Goal: Transaction & Acquisition: Purchase product/service

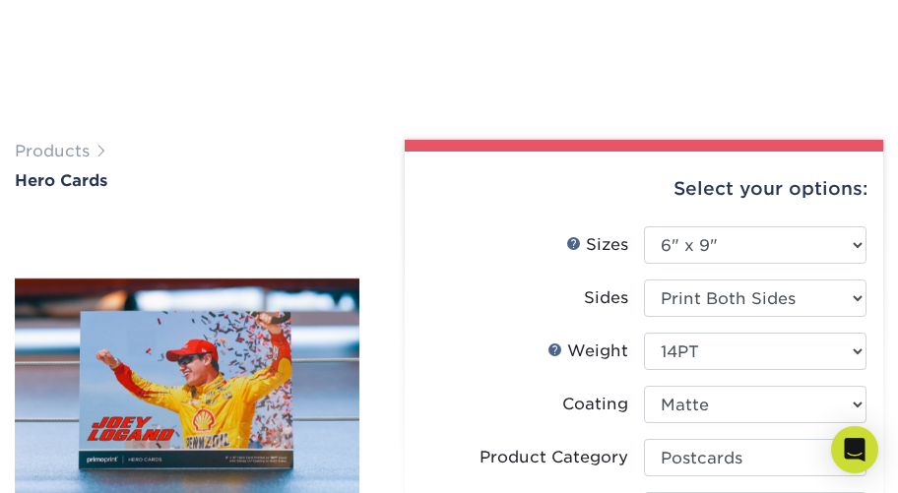
select select "6.00x9.00"
select select "9b7272e0-d6c8-4c3c-8e97-d3a1bcdab858"
select select "upload"
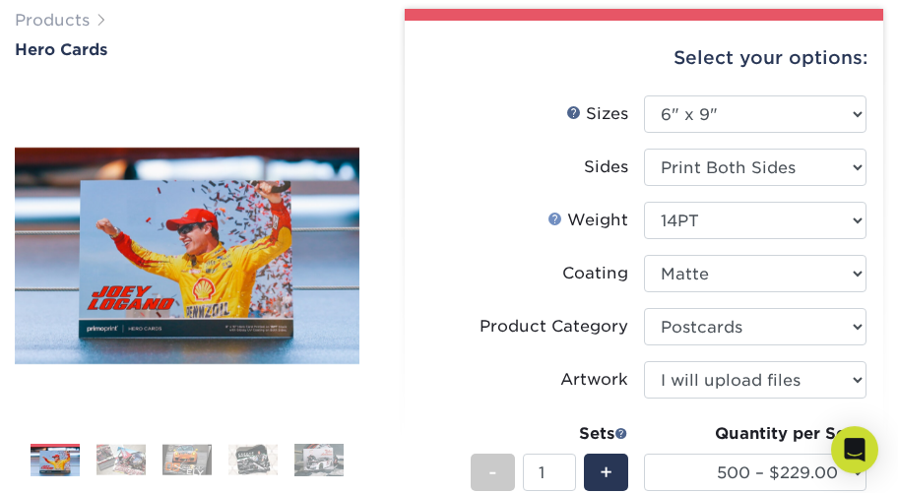
click at [558, 220] on link "Weight Help" at bounding box center [556, 219] width 16 height 16
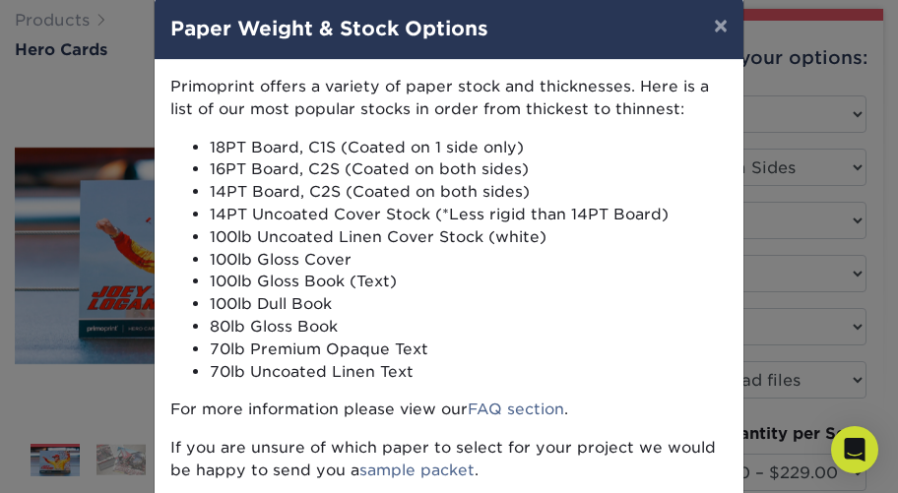
scroll to position [0, 0]
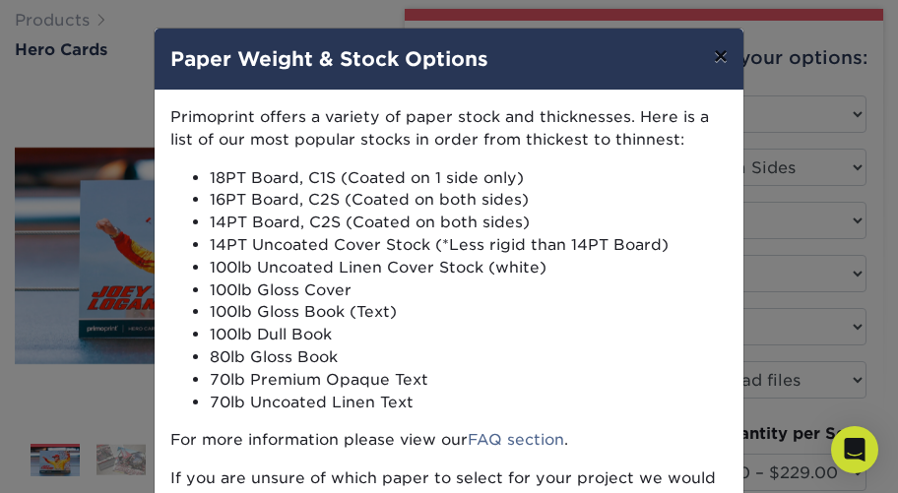
click at [717, 59] on button "×" at bounding box center [720, 56] width 45 height 55
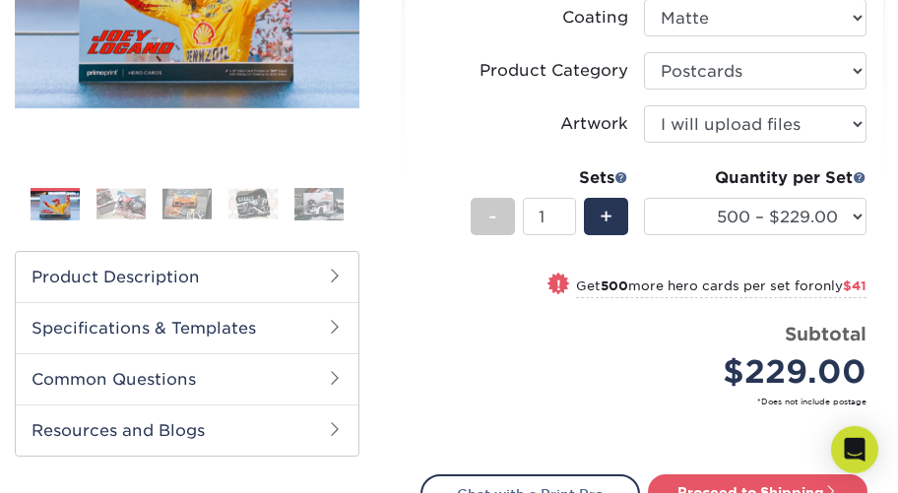
scroll to position [388, 0]
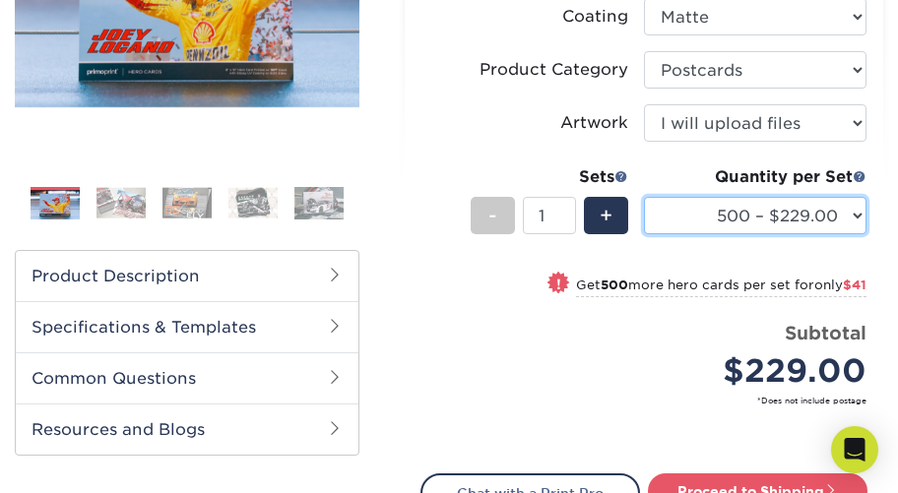
click at [644, 197] on select "100 – $113.00 250 – $191.00 500 – $229.00 1000 – $270.00 2500 – $438.00 5000 – …" at bounding box center [755, 215] width 223 height 37
click at [849, 214] on select "100 – $113.00 250 – $191.00 500 – $229.00 1000 – $270.00 2500 – $438.00 5000 – …" at bounding box center [755, 215] width 223 height 37
click at [644, 197] on select "100 – $113.00 250 – $191.00 500 – $229.00 1000 – $270.00 2500 – $438.00 5000 – …" at bounding box center [755, 215] width 223 height 37
click option "1000 – $270.00" at bounding box center [0, 0] width 0 height 0
click at [644, 197] on select "100 – $113.00 250 – $191.00 500 – $229.00 1000 – $270.00 2500 – $438.00 5000 – …" at bounding box center [755, 215] width 223 height 37
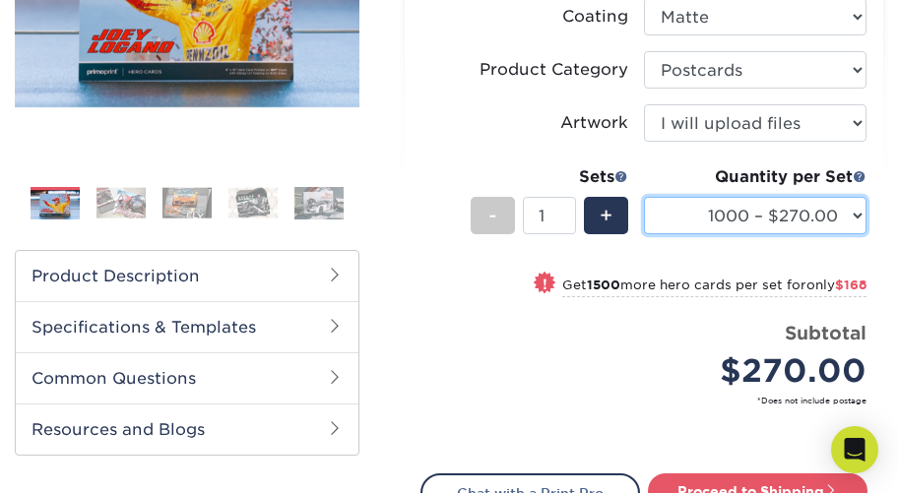
select select "500 – $229.00"
click option "500 – $229.00" at bounding box center [0, 0] width 0 height 0
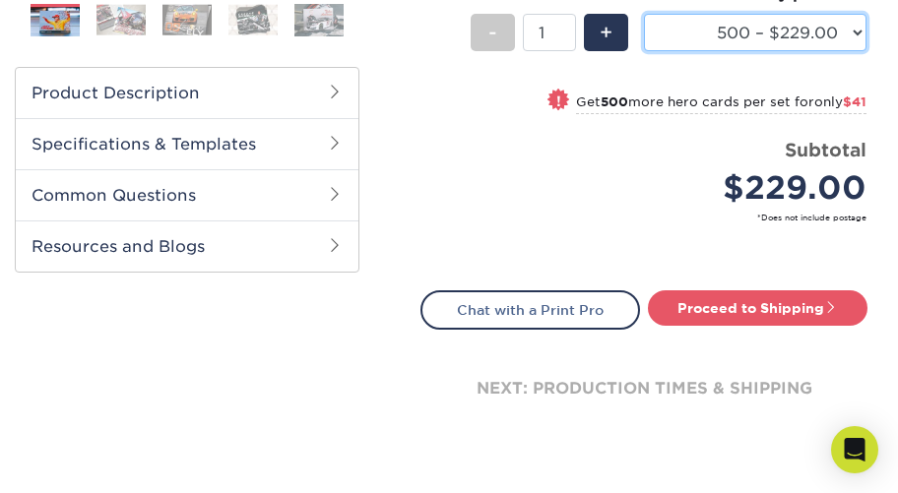
scroll to position [575, 0]
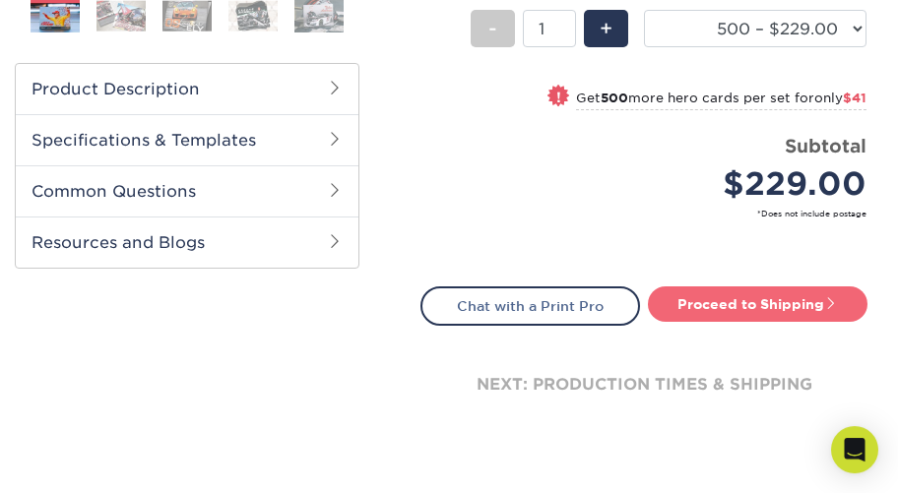
click at [742, 313] on link "Proceed to Shipping" at bounding box center [758, 304] width 220 height 35
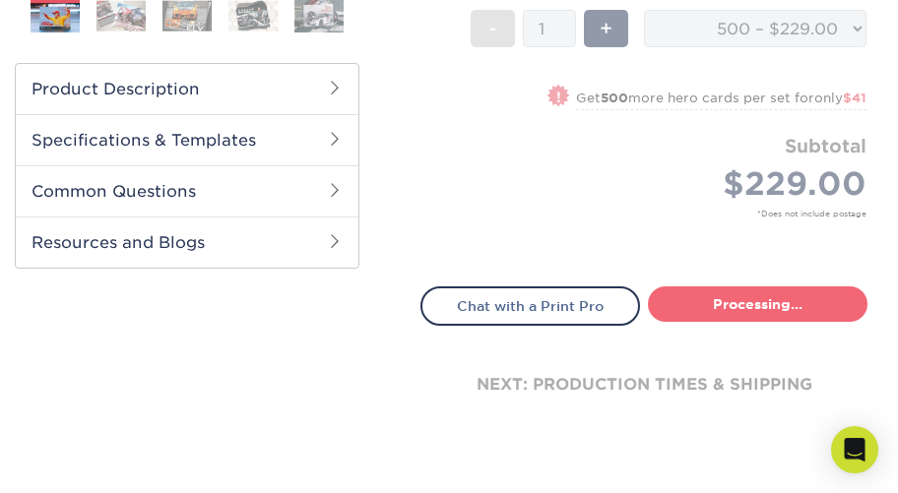
type input "Set 1"
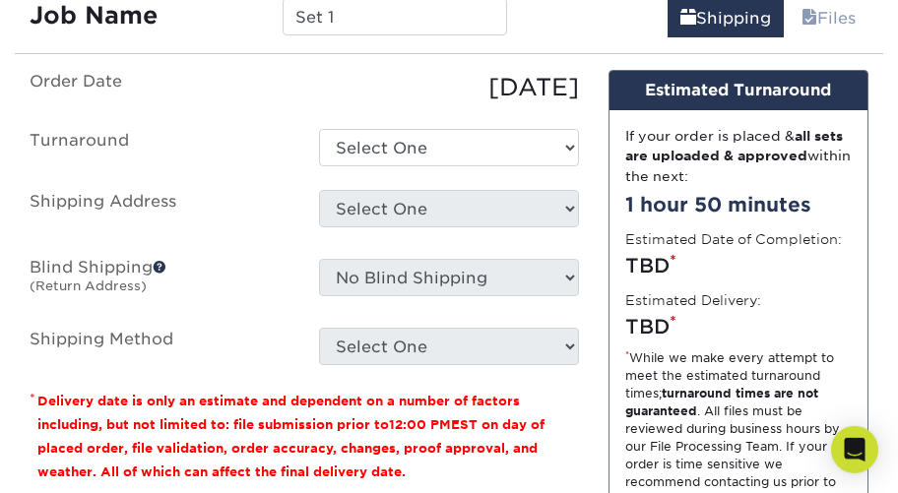
scroll to position [1013, 0]
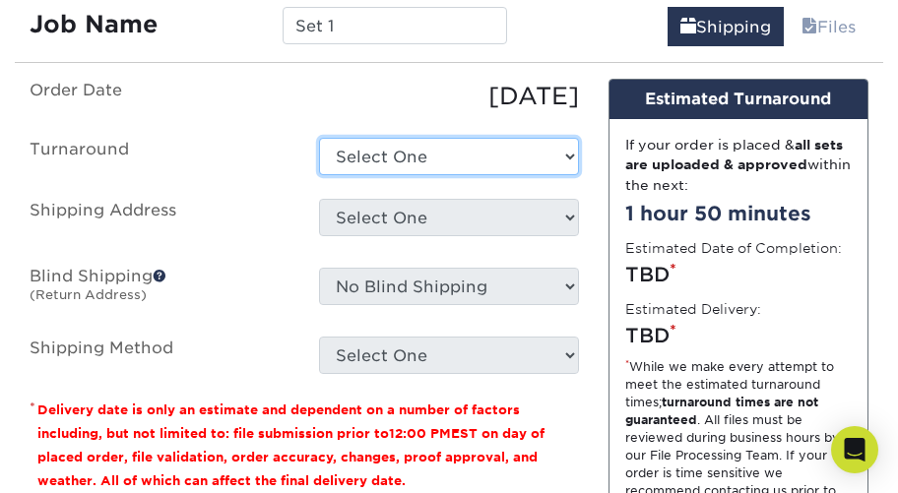
click at [319, 138] on select "Select One 2-4 Business Days 2 Day Next Business Day" at bounding box center [449, 156] width 260 height 37
select select "c8f83262-2be7-477e-bb48-1a22b67e5b2e"
click option "2-4 Business Days" at bounding box center [0, 0] width 0 height 0
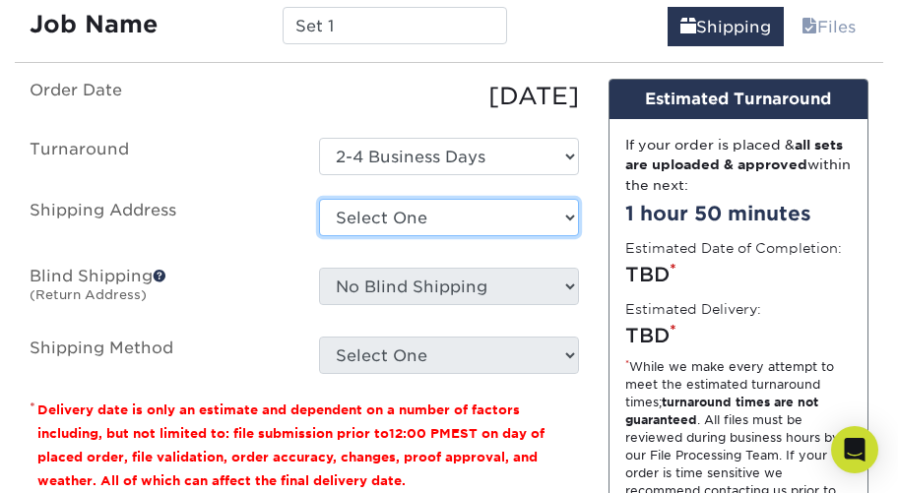
click at [319, 199] on select "Select One + Add New Address - Login" at bounding box center [449, 217] width 260 height 37
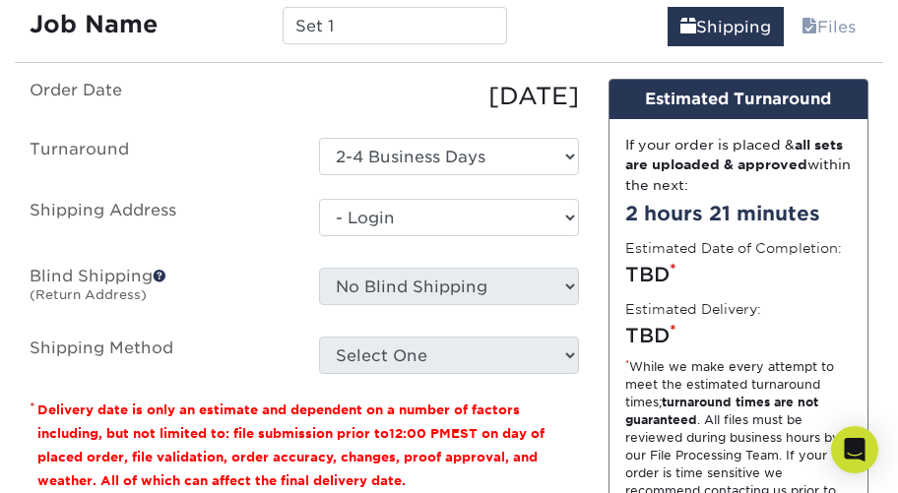
click option "- Login" at bounding box center [0, 0] width 0 height 0
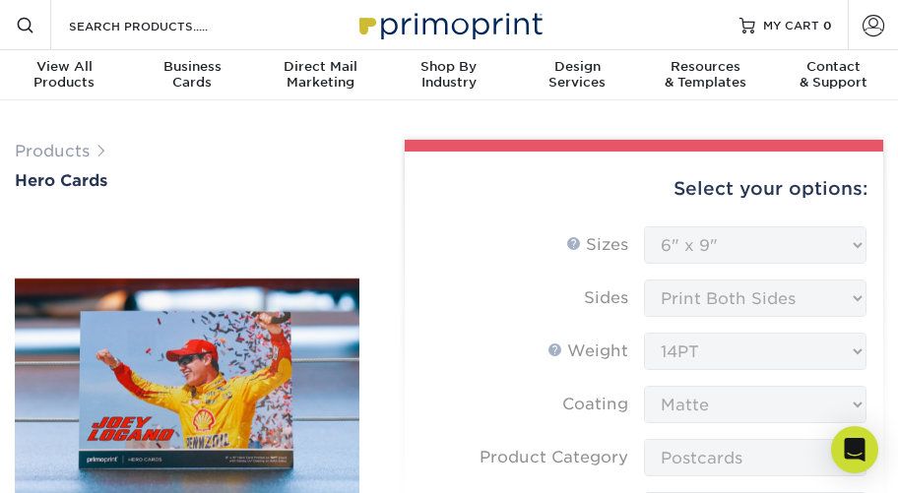
scroll to position [0, 12]
click at [870, 30] on span at bounding box center [874, 25] width 22 height 22
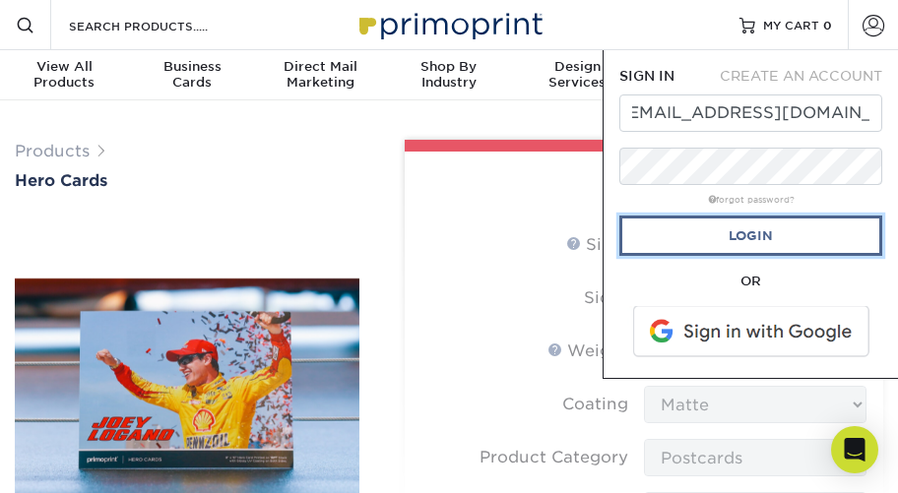
click at [739, 237] on link "Login" at bounding box center [751, 236] width 263 height 40
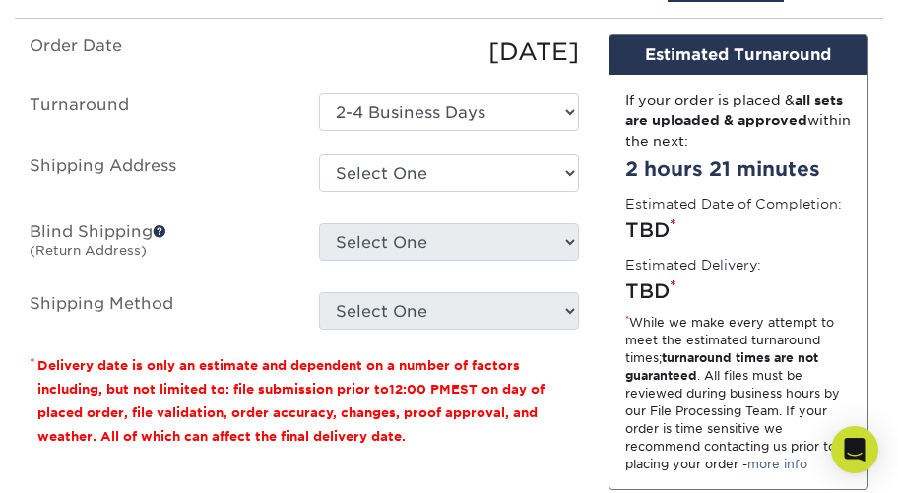
scroll to position [1088, 0]
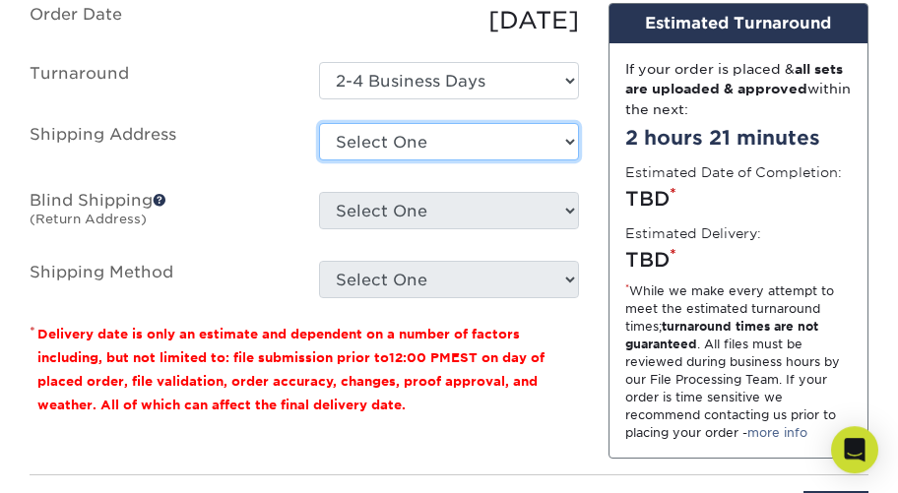
click at [319, 123] on select "Select One [STREET_ADDRESS] + Add New Address" at bounding box center [449, 141] width 260 height 37
select select "152030"
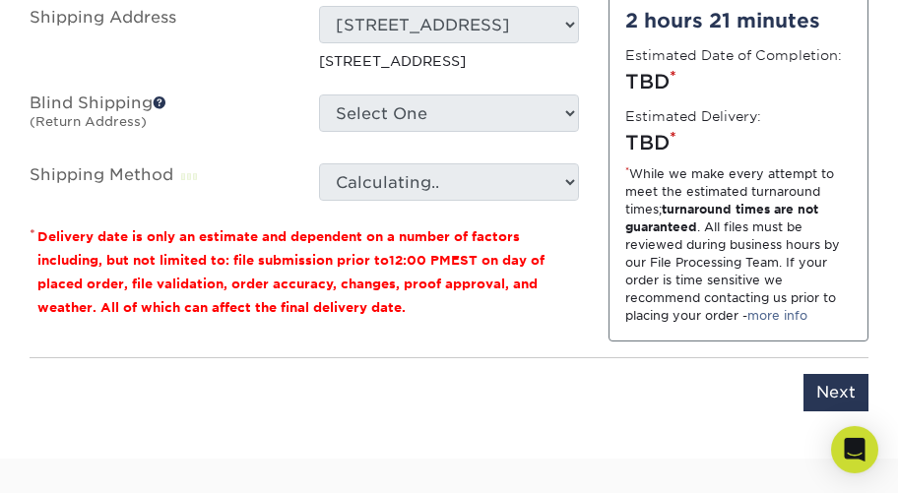
scroll to position [1217, 0]
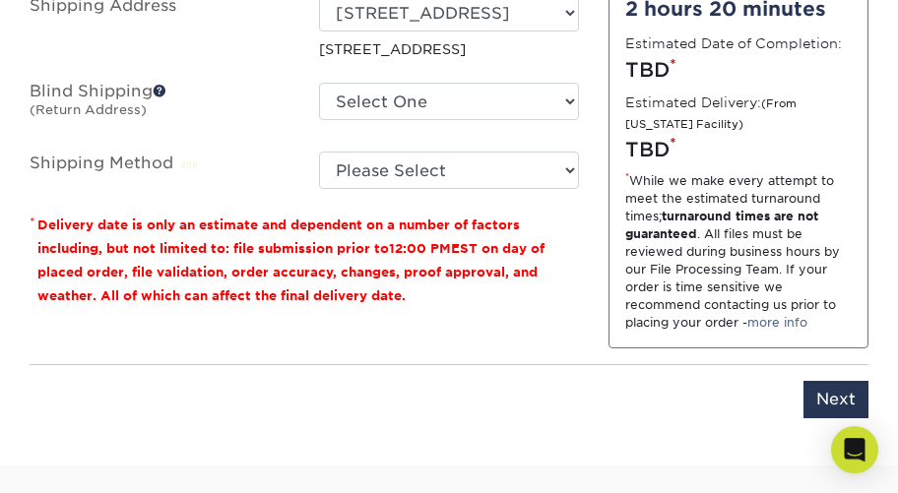
click at [162, 98] on span at bounding box center [160, 91] width 14 height 14
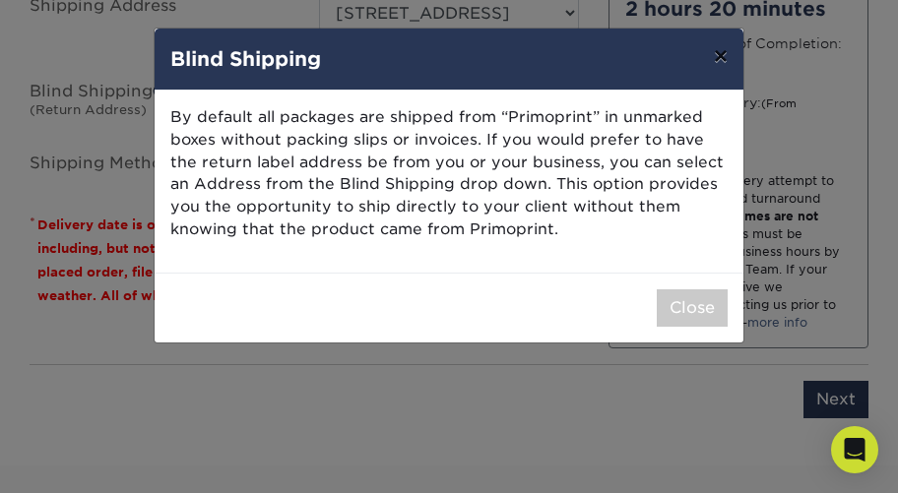
click at [723, 63] on button "×" at bounding box center [720, 56] width 45 height 55
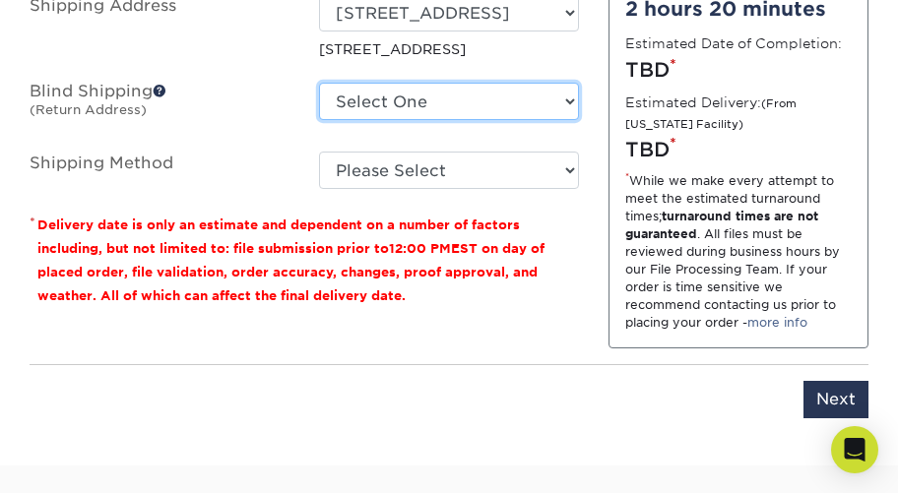
click at [319, 83] on select "Select One [STREET_ADDRESS] + Add New Address" at bounding box center [449, 101] width 260 height 37
select select "152030"
click option "[STREET_ADDRESS]" at bounding box center [0, 0] width 0 height 0
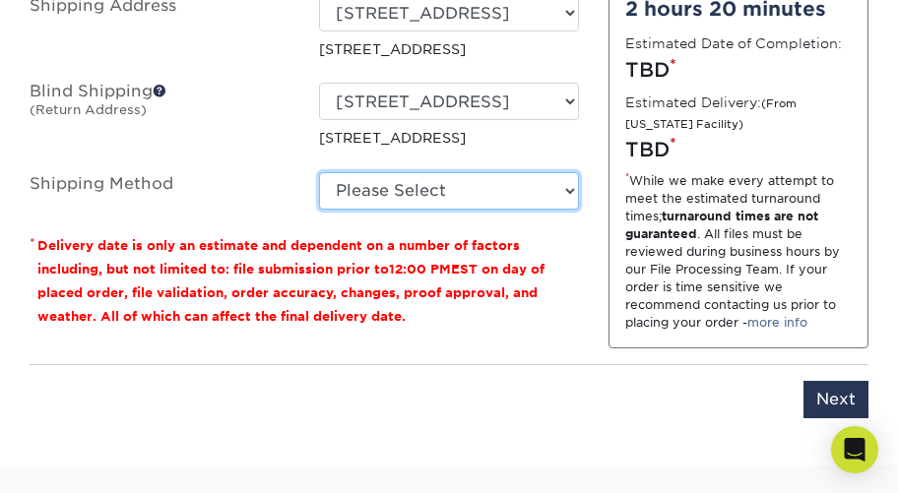
click at [319, 172] on select "Please Select Ground Shipping (+$25.07) 3 Day Shipping Service (+$36.57) 2 Day …" at bounding box center [449, 190] width 260 height 37
select select "12"
click option "3 Day Shipping Service (+$36.57)" at bounding box center [0, 0] width 0 height 0
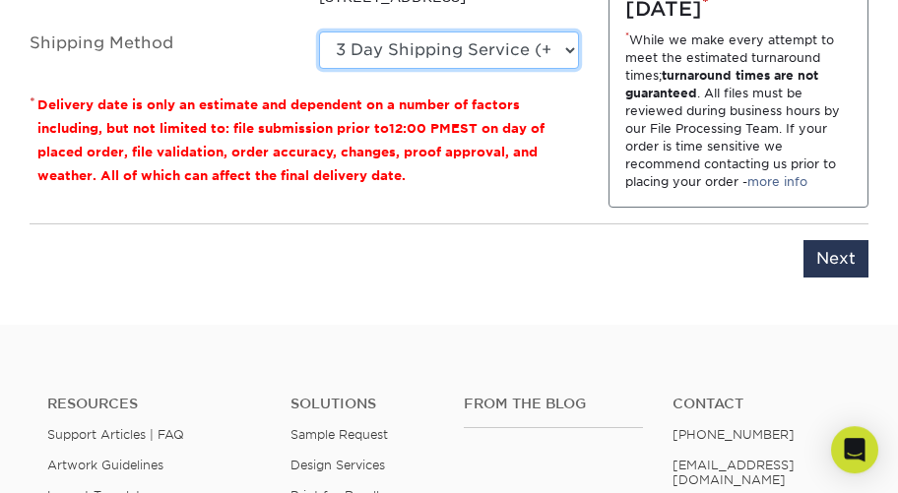
scroll to position [1359, 0]
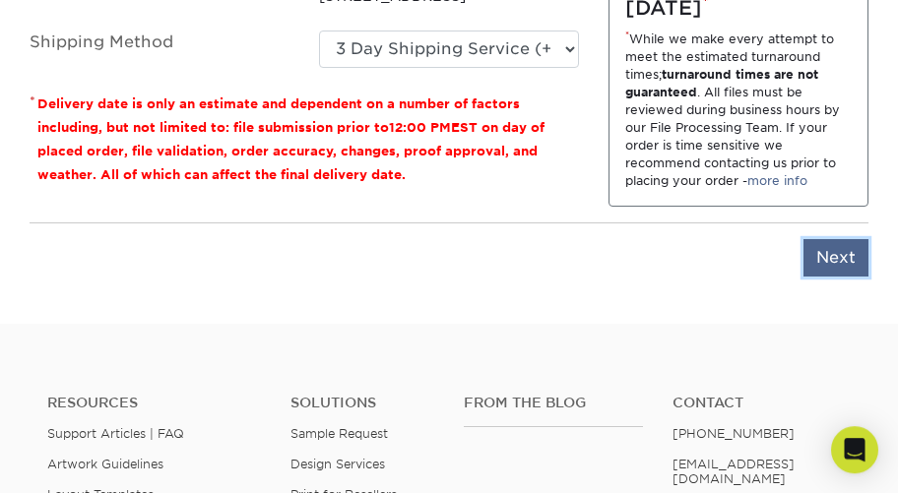
click at [845, 277] on input "Next" at bounding box center [836, 257] width 65 height 37
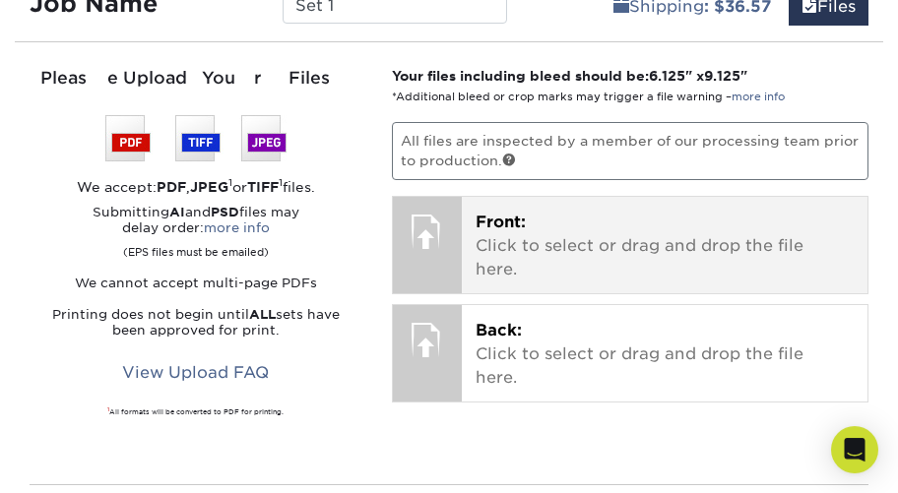
scroll to position [1033, 0]
click at [531, 234] on p "Front: Click to select or drag and drop the file here." at bounding box center [665, 246] width 379 height 71
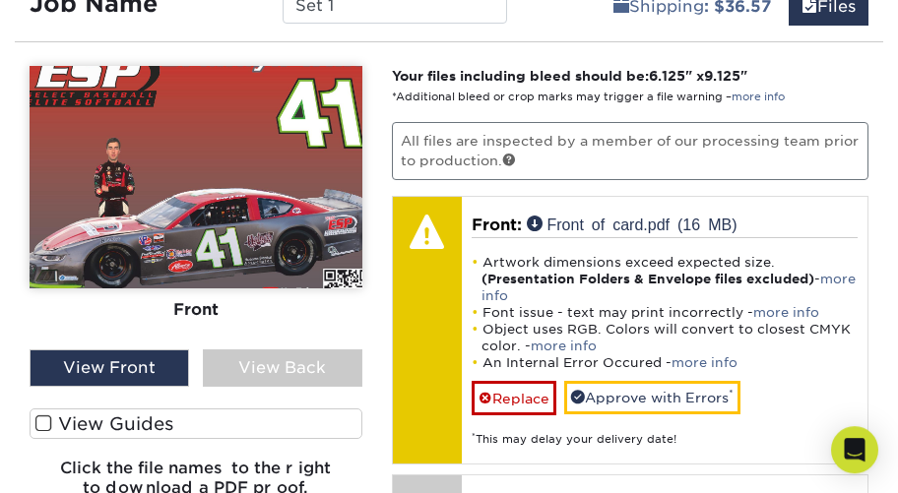
click at [136, 365] on div "View Front" at bounding box center [110, 368] width 160 height 37
click at [272, 200] on img at bounding box center [196, 177] width 333 height 223
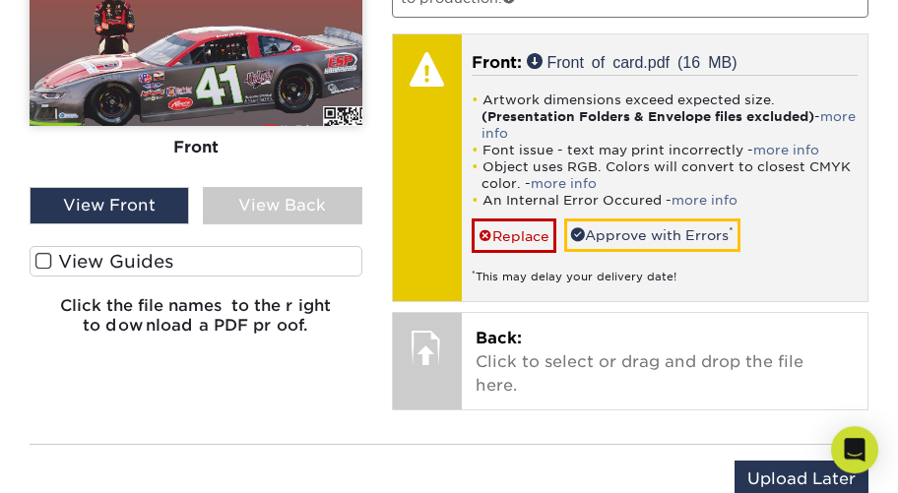
scroll to position [1199, 0]
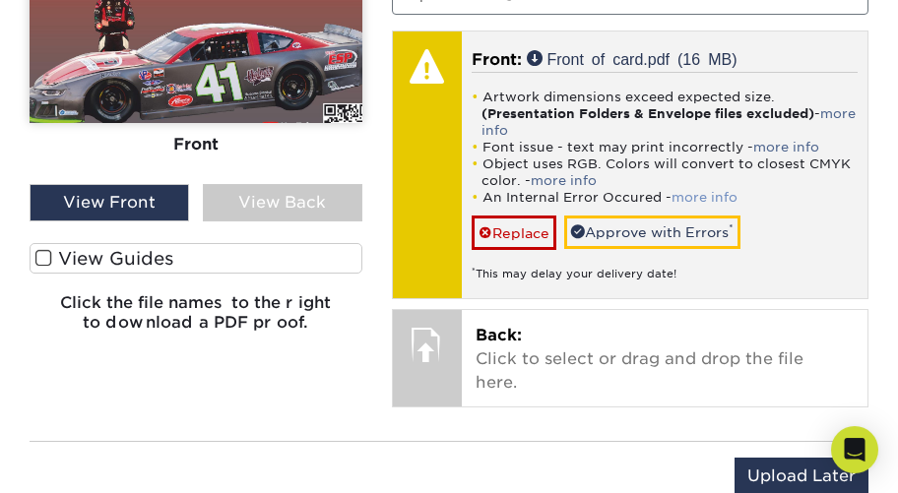
click at [704, 195] on link "more info" at bounding box center [705, 197] width 66 height 15
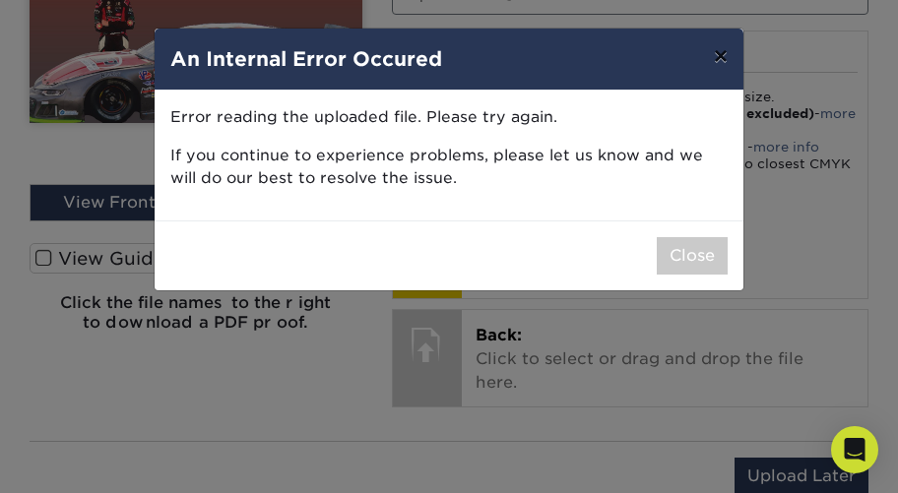
click at [715, 58] on button "×" at bounding box center [720, 56] width 45 height 55
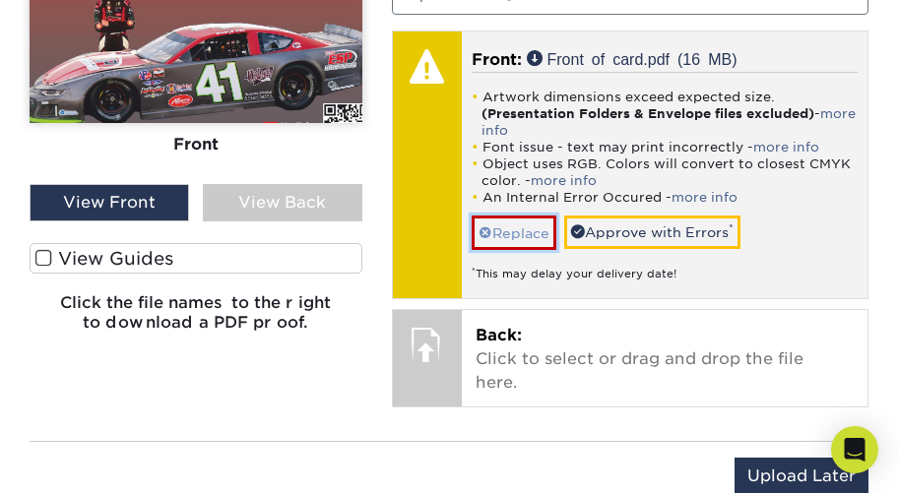
click at [504, 230] on link "Replace" at bounding box center [514, 233] width 85 height 34
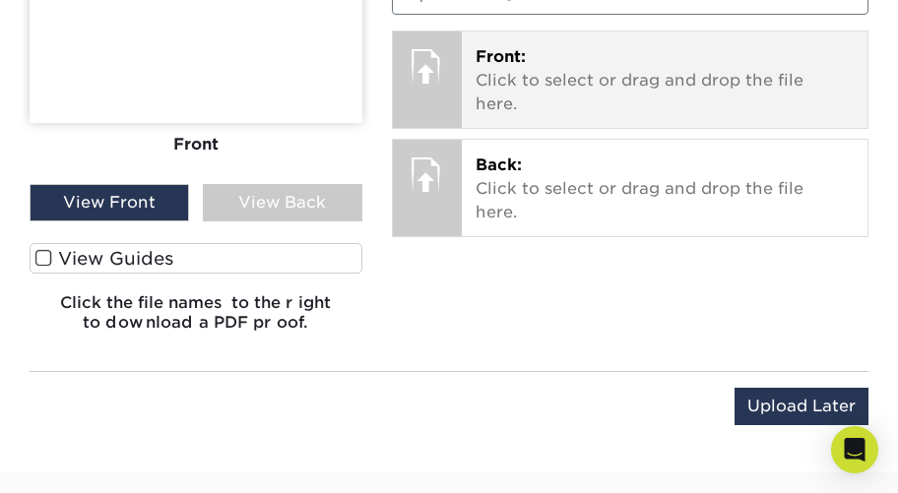
click at [466, 83] on div "Front: Click to select or drag and drop the file here. Choose file Front of car…" at bounding box center [665, 80] width 407 height 97
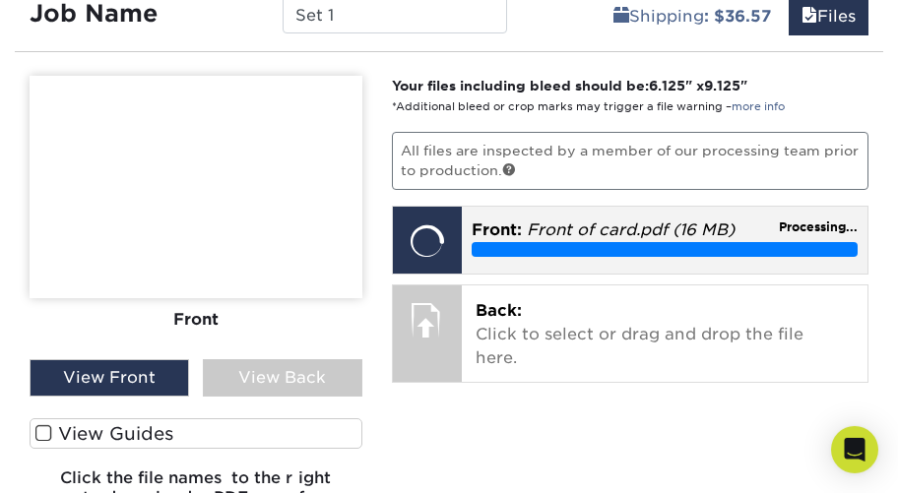
scroll to position [1011, 0]
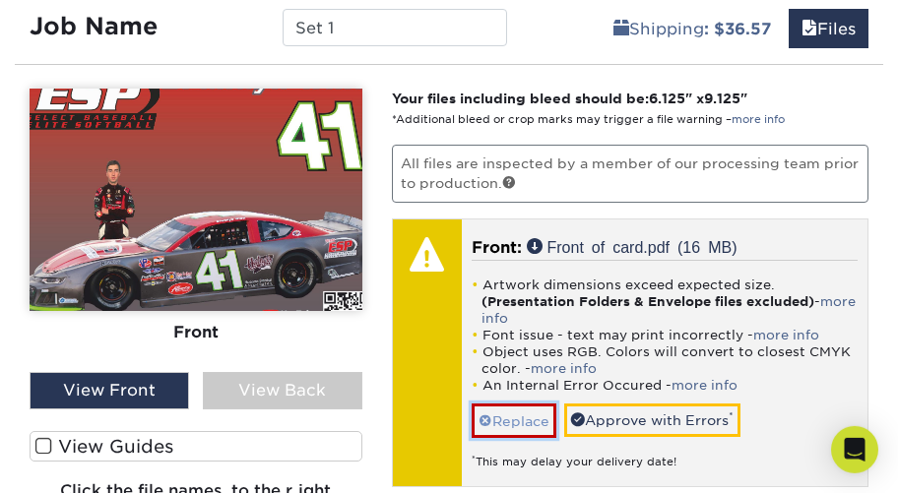
click at [514, 416] on link "Replace" at bounding box center [514, 421] width 85 height 34
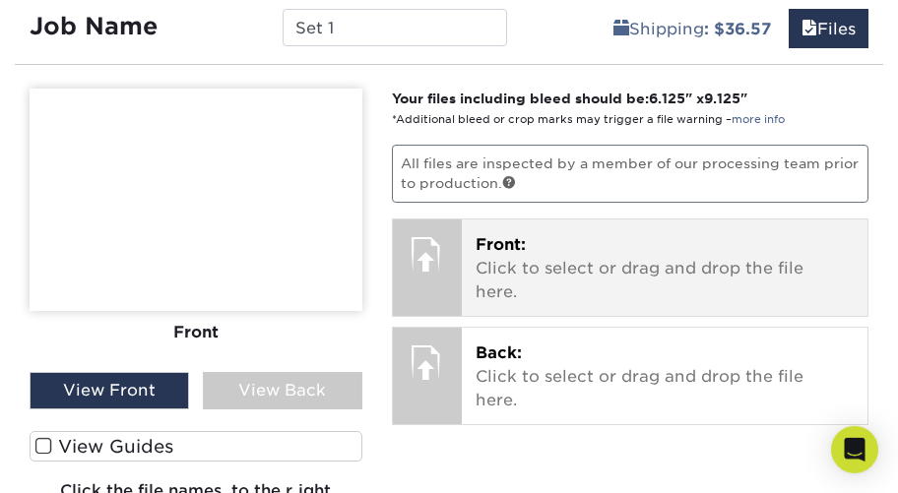
click at [442, 284] on div at bounding box center [427, 254] width 69 height 69
click at [444, 256] on div at bounding box center [427, 254] width 69 height 69
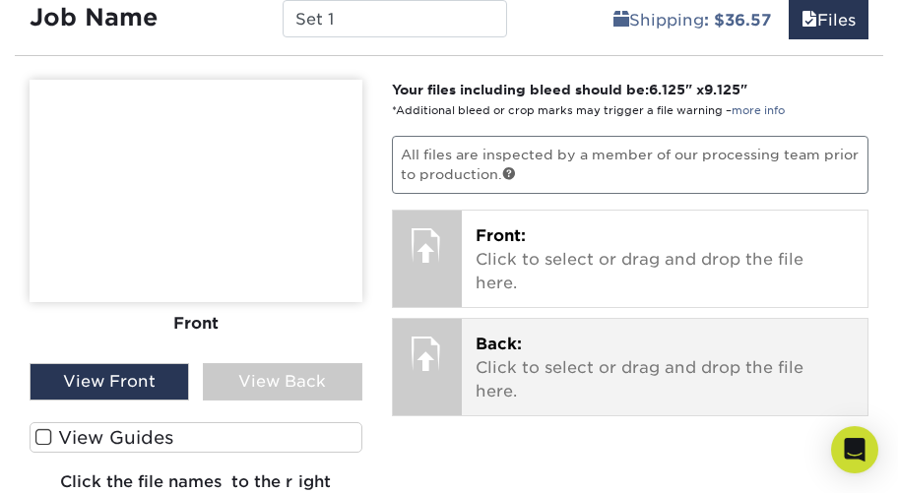
scroll to position [1018, 0]
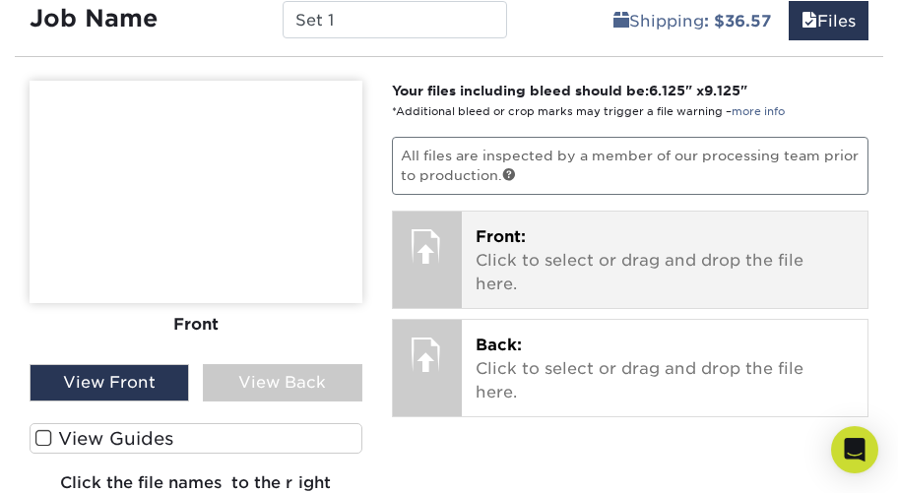
click at [528, 273] on p "Front: Click to select or drag and drop the file here." at bounding box center [665, 261] width 379 height 71
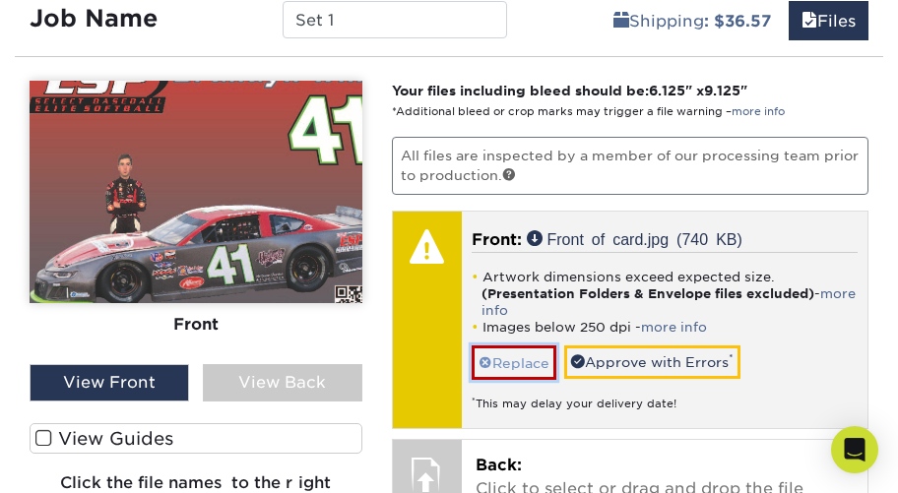
click at [514, 362] on link "Replace" at bounding box center [514, 363] width 85 height 34
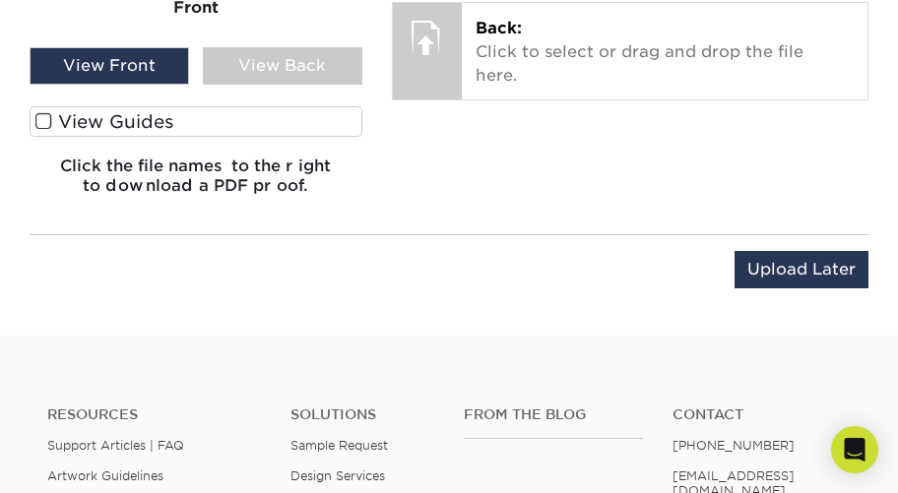
scroll to position [1335, 0]
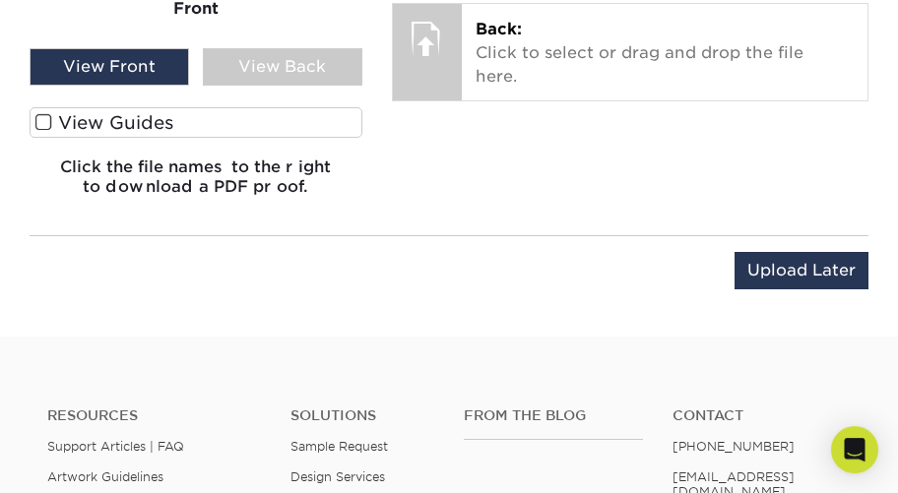
click at [45, 118] on span at bounding box center [43, 122] width 17 height 19
click at [0, 0] on input "View Guides" at bounding box center [0, 0] width 0 height 0
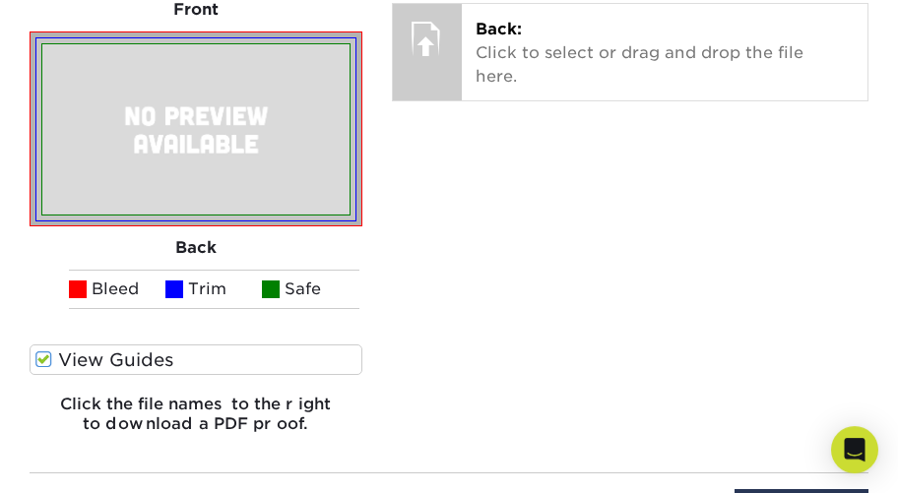
scroll to position [1572, 0]
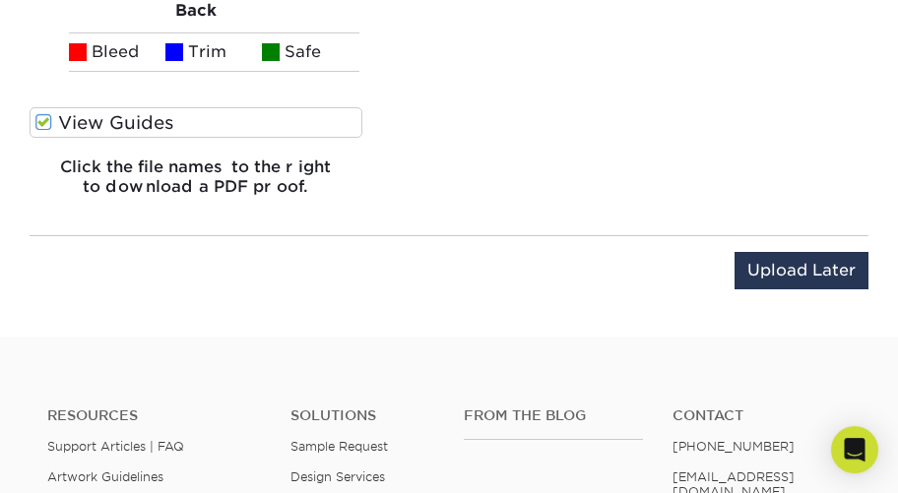
click at [40, 119] on span at bounding box center [43, 122] width 17 height 19
click at [0, 0] on input "View Guides" at bounding box center [0, 0] width 0 height 0
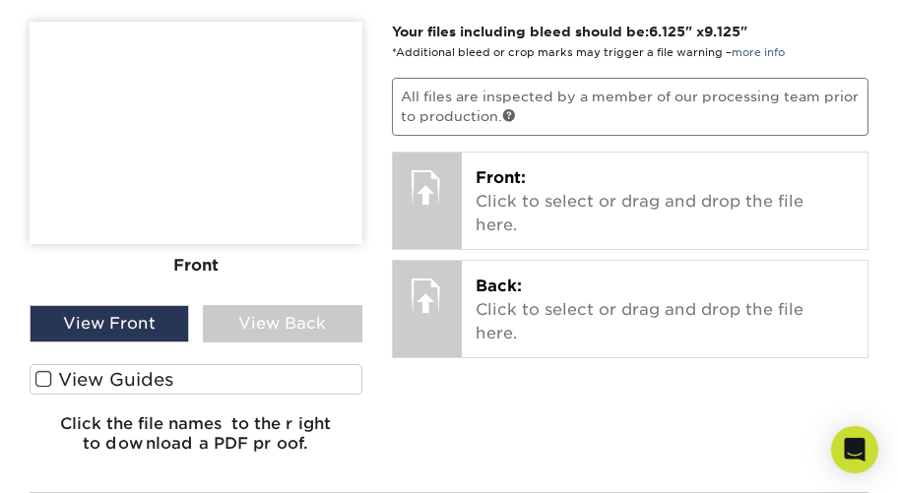
scroll to position [1077, 0]
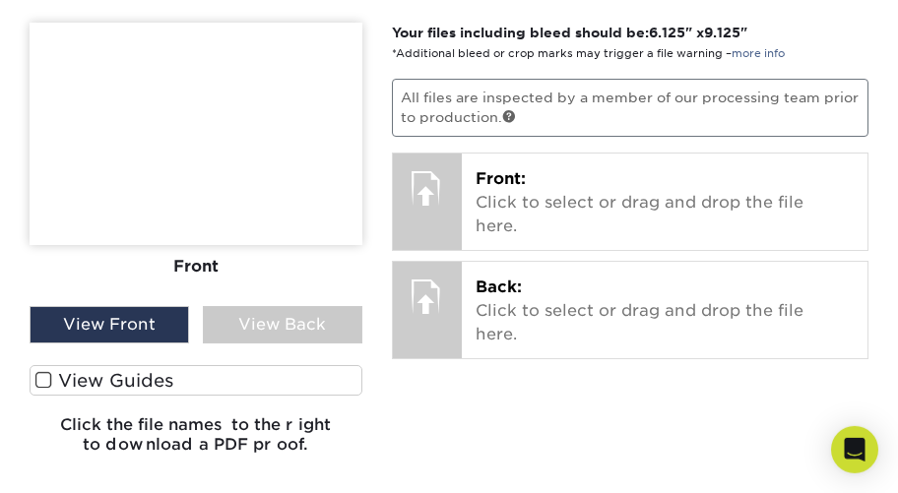
click at [275, 181] on img at bounding box center [196, 134] width 333 height 223
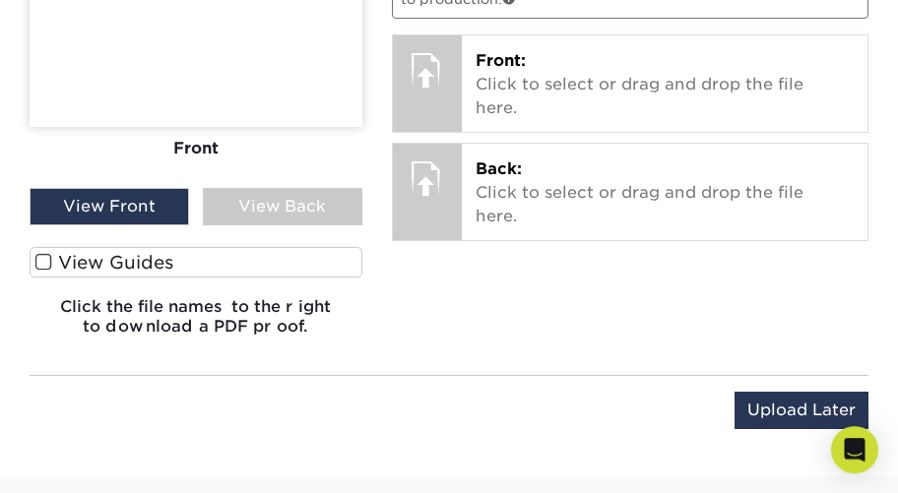
scroll to position [1198, 0]
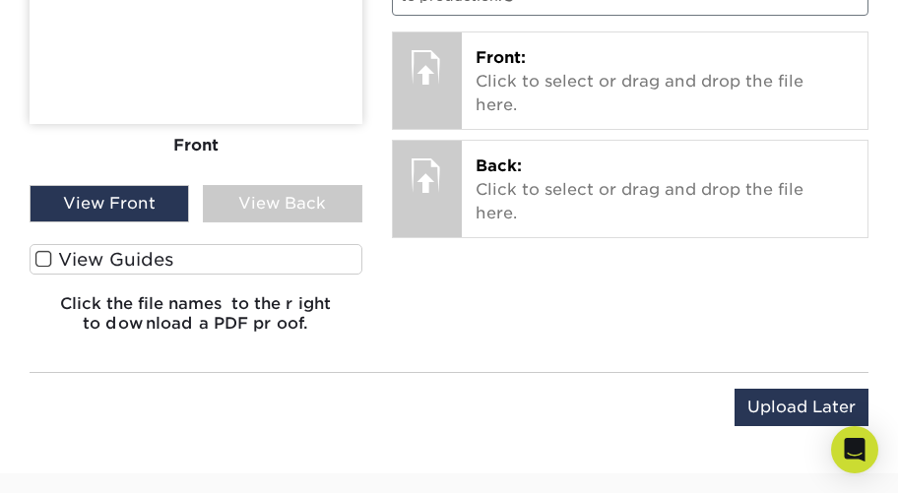
click at [44, 260] on span at bounding box center [43, 259] width 17 height 19
click at [0, 0] on input "View Guides" at bounding box center [0, 0] width 0 height 0
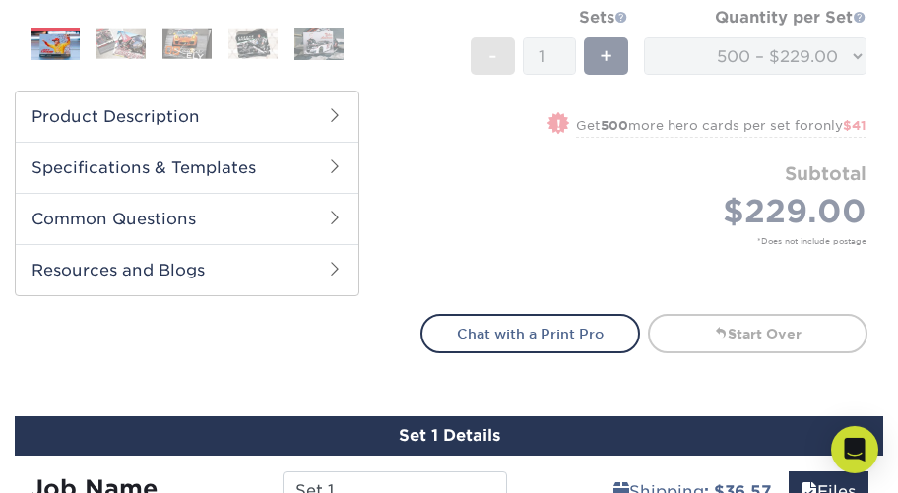
scroll to position [564, 0]
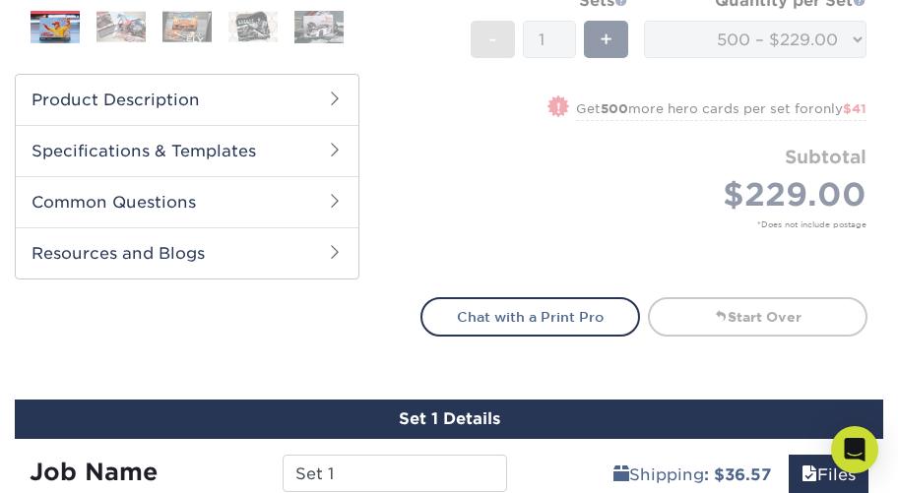
click at [323, 192] on h2 "Common Questions" at bounding box center [187, 201] width 343 height 51
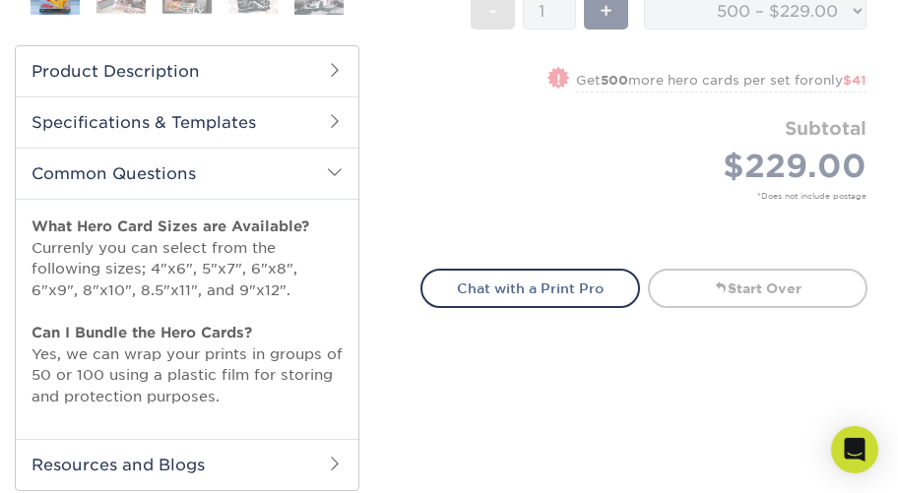
scroll to position [591, 0]
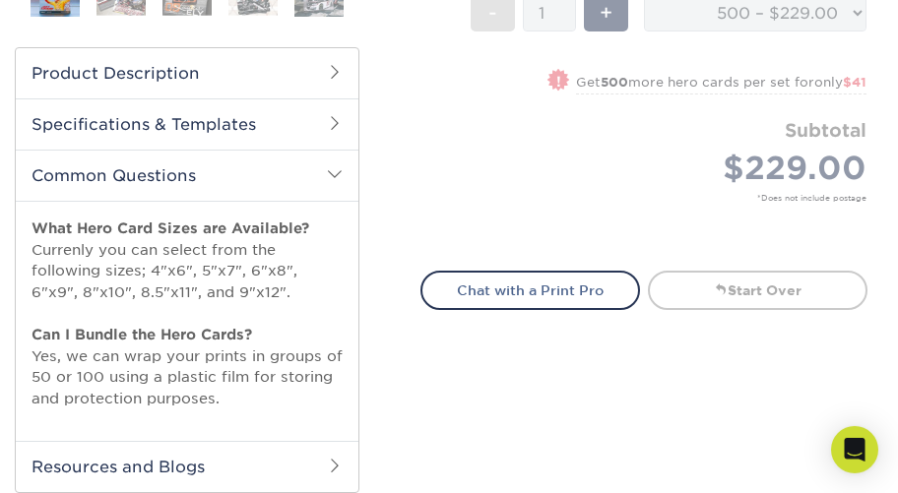
click at [327, 175] on span at bounding box center [335, 174] width 16 height 16
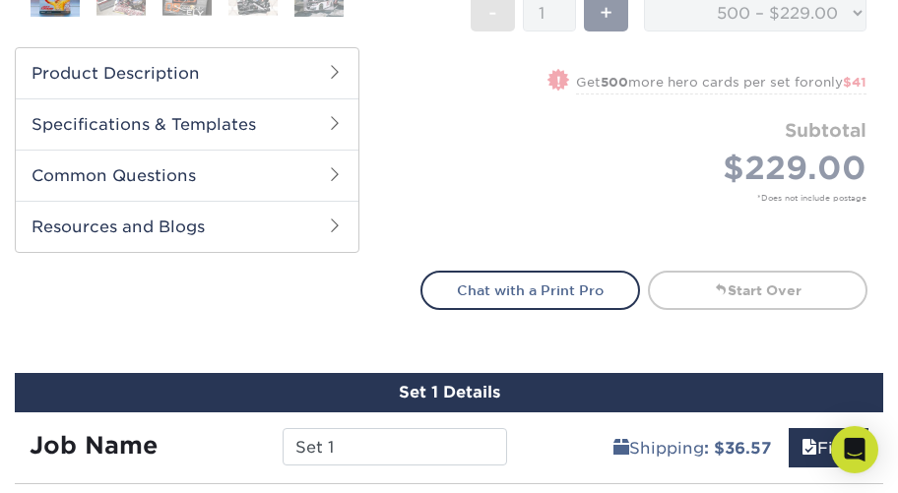
click at [335, 121] on span at bounding box center [335, 123] width 16 height 16
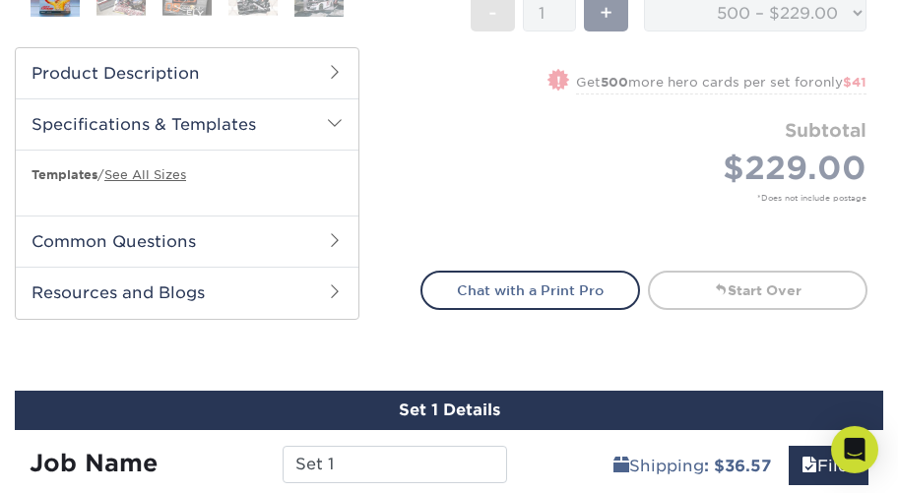
click at [335, 121] on span at bounding box center [335, 123] width 16 height 16
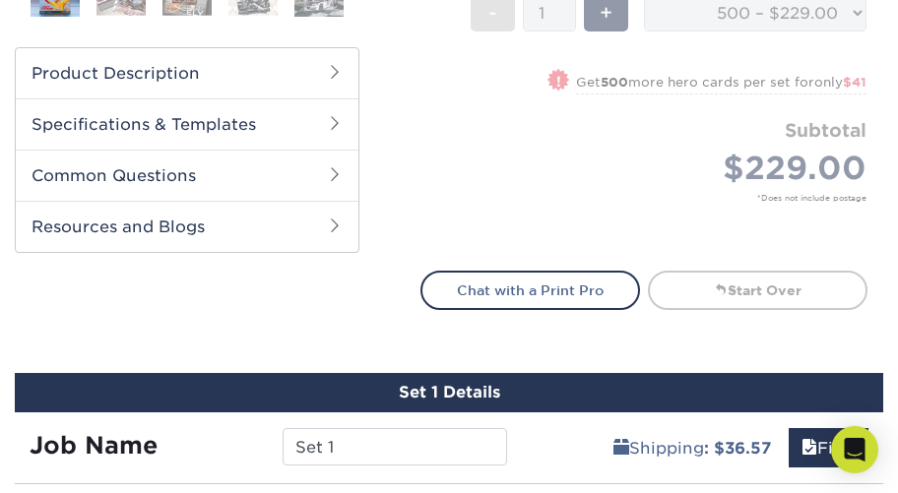
click at [316, 231] on h2 "Resources and Blogs" at bounding box center [187, 226] width 343 height 51
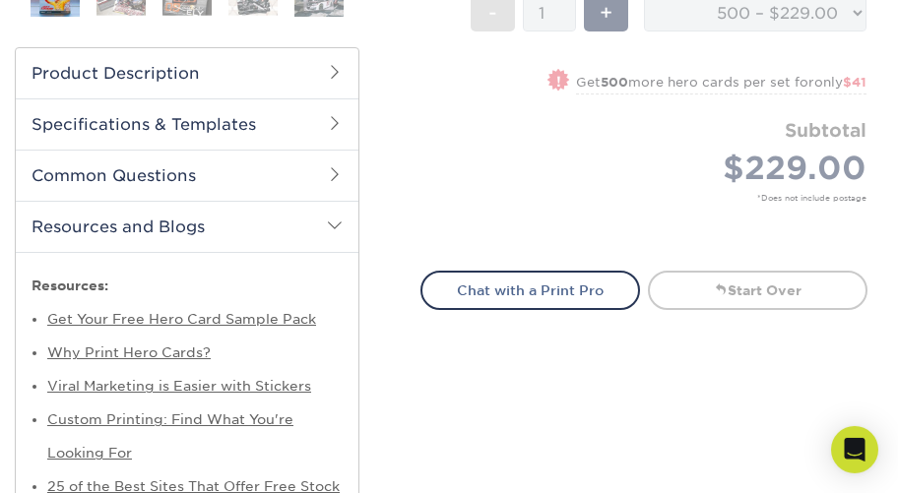
click at [316, 231] on h2 "Resources and Blogs" at bounding box center [187, 226] width 343 height 51
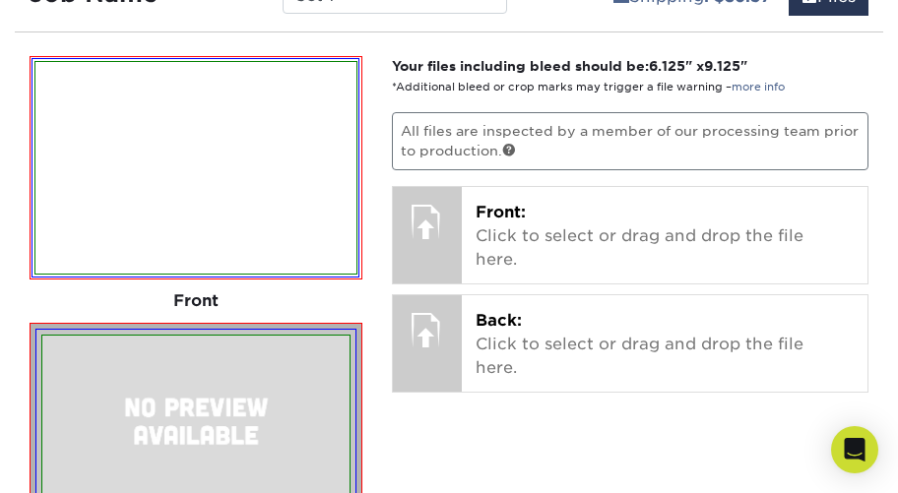
scroll to position [1038, 0]
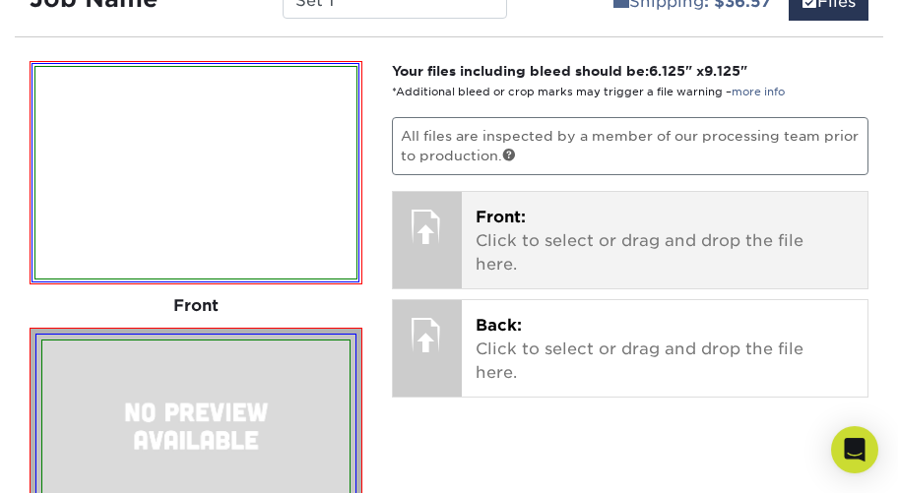
click at [414, 240] on div at bounding box center [427, 226] width 69 height 69
click at [546, 261] on p "Front: Click to select or drag and drop the file here." at bounding box center [665, 241] width 379 height 71
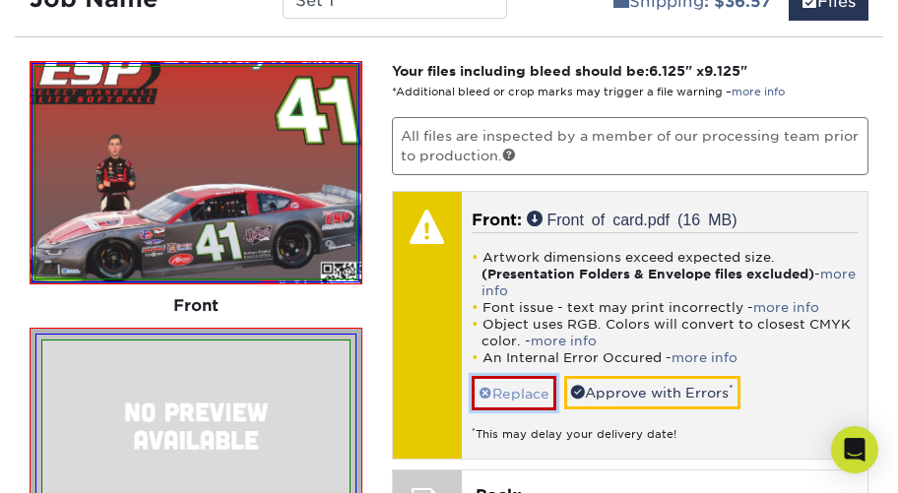
click at [525, 388] on link "Replace" at bounding box center [514, 393] width 85 height 34
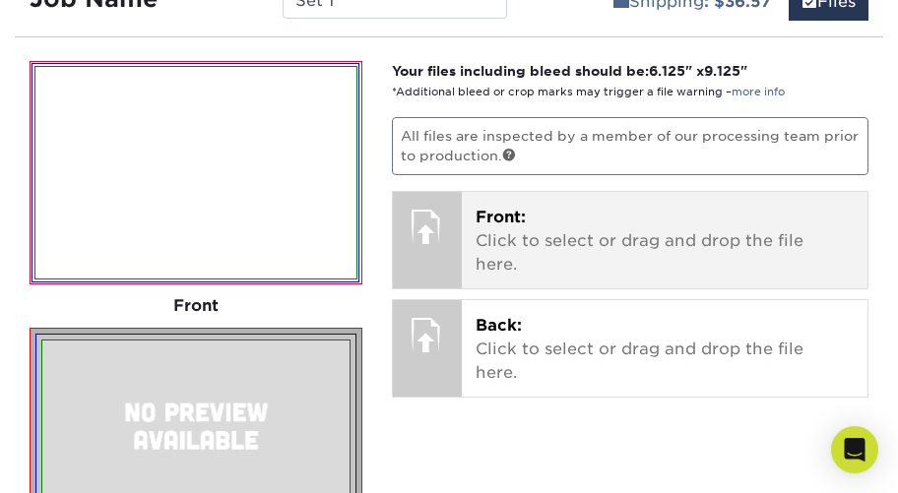
click at [401, 242] on div at bounding box center [427, 226] width 69 height 69
click at [497, 248] on p "Front: Click to select or drag and drop the file here." at bounding box center [665, 241] width 379 height 71
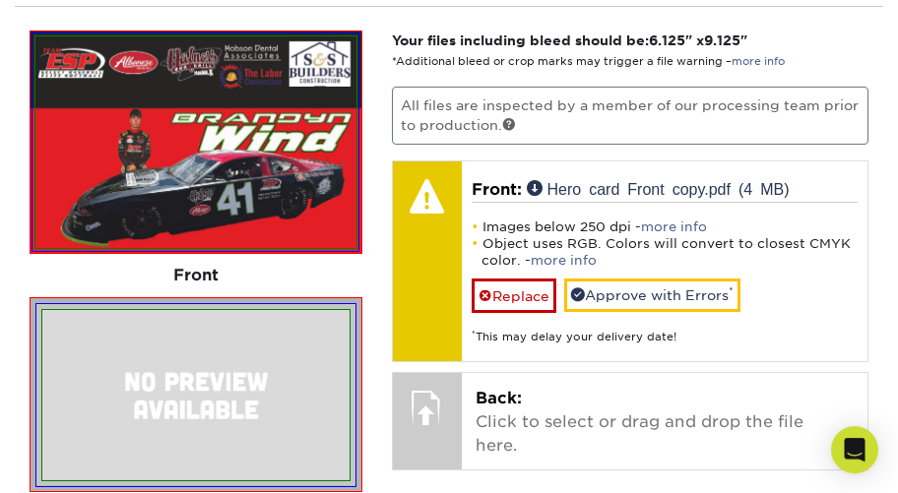
scroll to position [1068, 0]
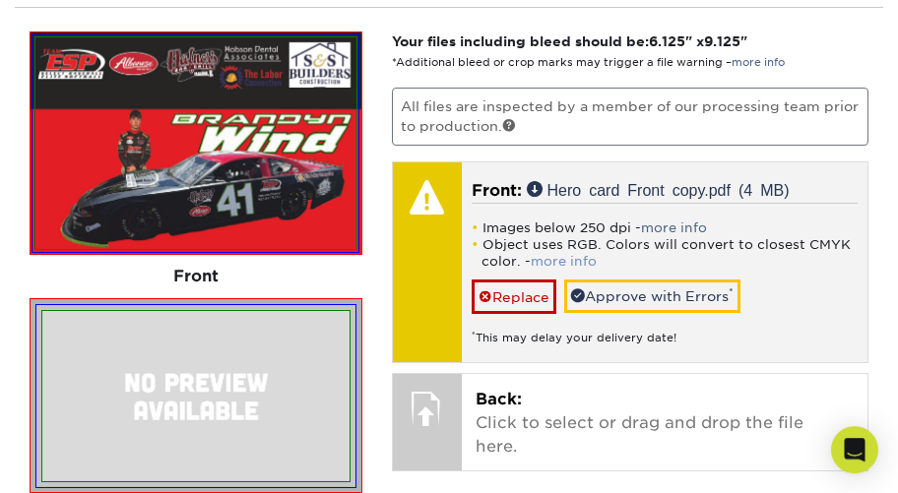
click at [559, 263] on link "more info" at bounding box center [564, 261] width 66 height 15
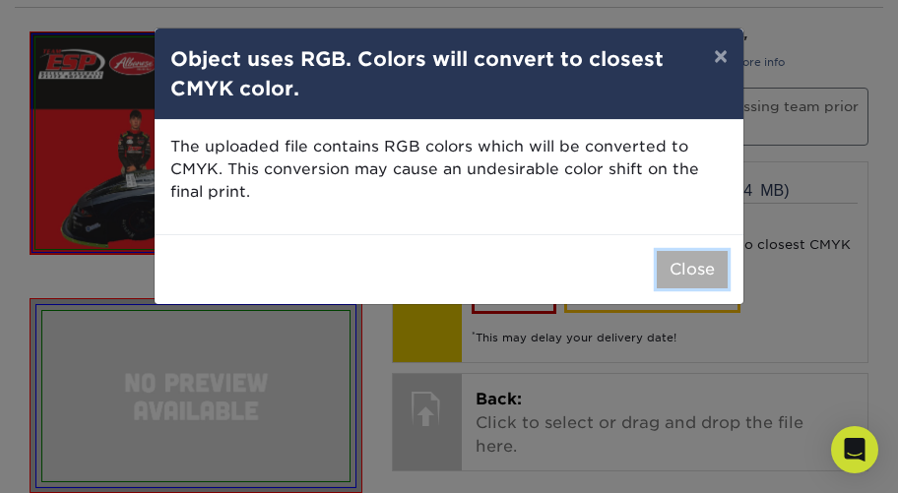
click at [691, 268] on button "Close" at bounding box center [692, 269] width 71 height 37
